Goal: Find specific page/section: Find specific page/section

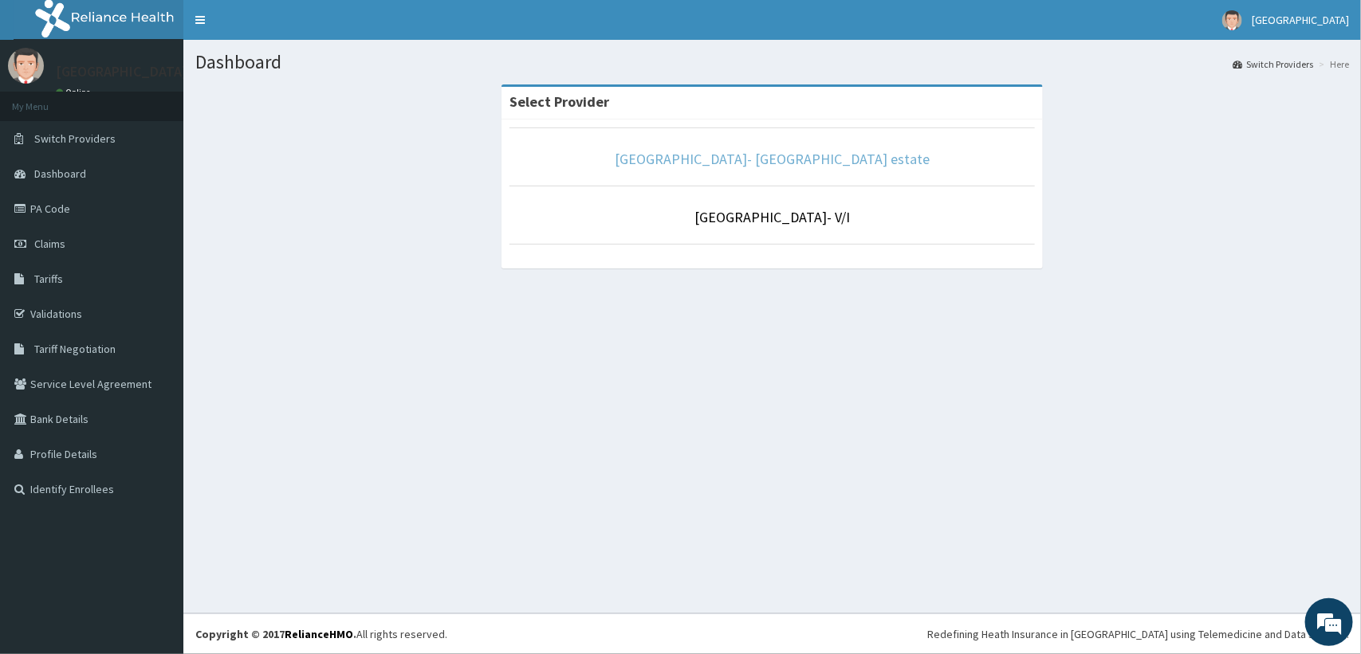
click at [728, 163] on link "[GEOGRAPHIC_DATA]- [GEOGRAPHIC_DATA] estate" at bounding box center [772, 159] width 315 height 18
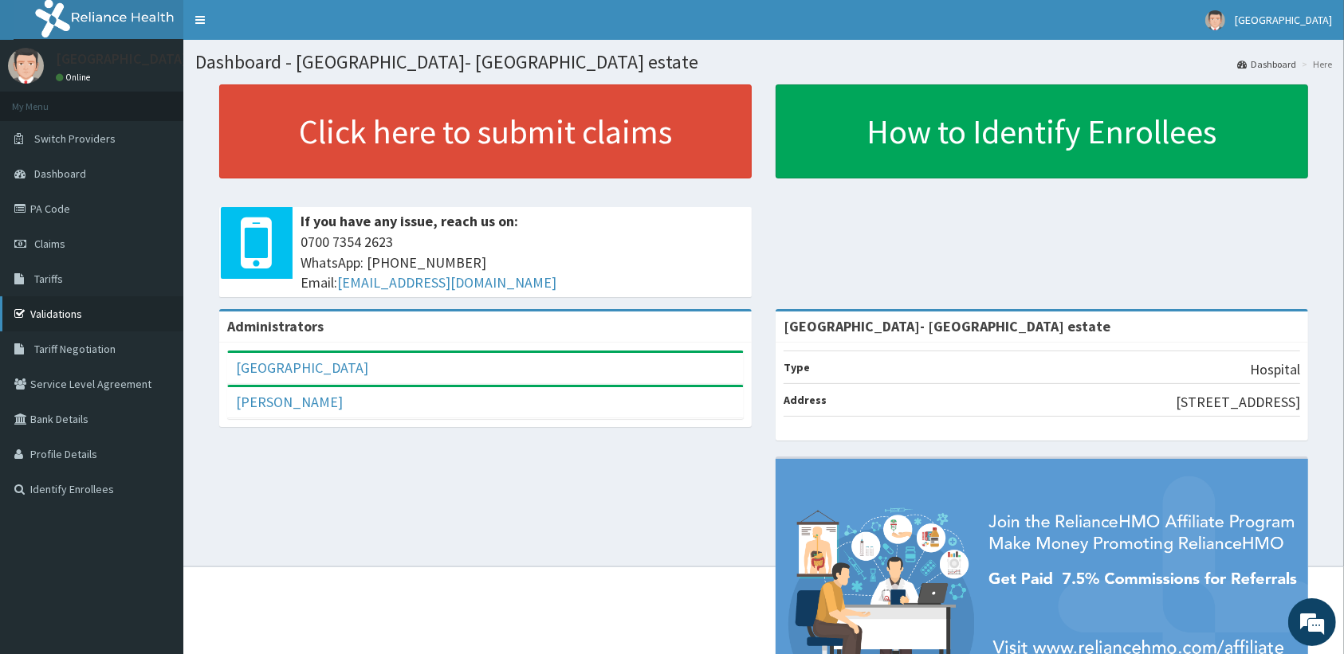
click at [64, 307] on link "Validations" at bounding box center [91, 314] width 183 height 35
